Goal: Find specific page/section: Find specific page/section

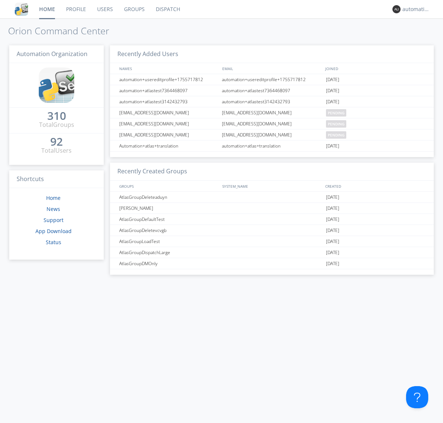
click at [167, 9] on link "Dispatch" at bounding box center [167, 9] width 35 height 18
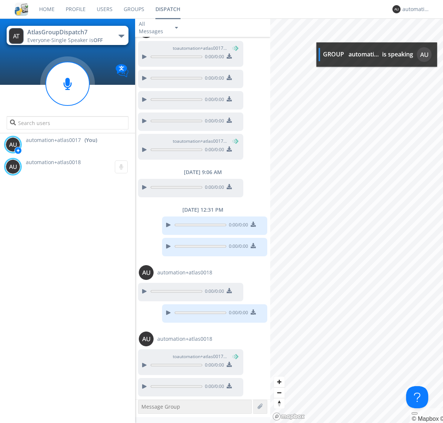
scroll to position [166, 0]
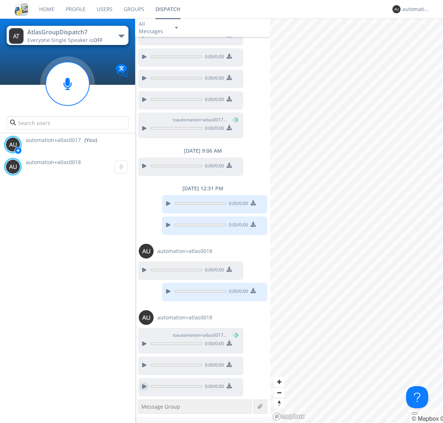
click at [144, 387] on div at bounding box center [144, 386] width 9 height 9
click at [414, 9] on div "automation+atlas0017" at bounding box center [416, 9] width 28 height 7
